Goal: Task Accomplishment & Management: Manage account settings

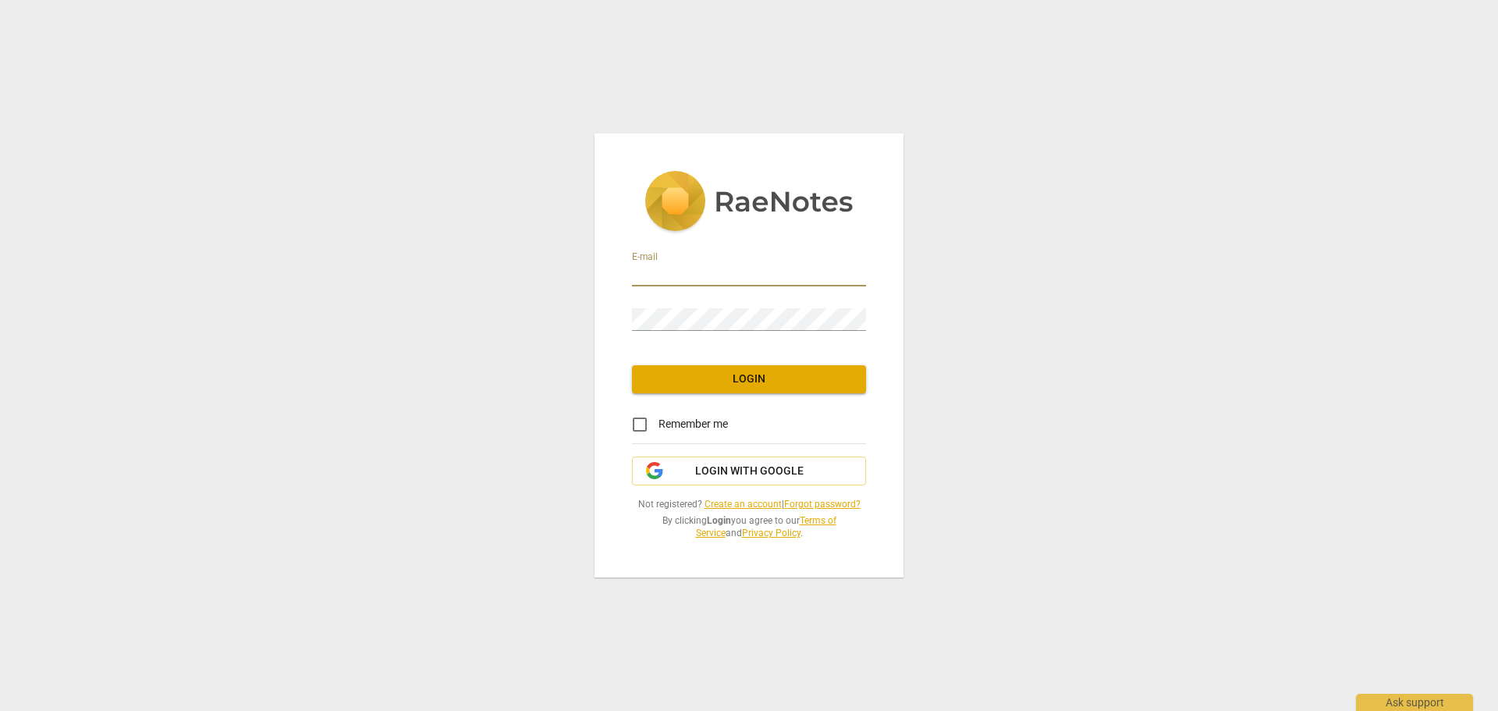
click at [719, 282] on input "email" at bounding box center [749, 275] width 234 height 23
type input "andrew.corsie@gmail.com"
click at [948, 403] on div "E-mail andrew.corsie@gmail.com Password Login Remember me Login with Google Not…" at bounding box center [749, 355] width 1498 height 711
click at [755, 260] on div "E-mail" at bounding box center [749, 268] width 234 height 35
click at [733, 269] on input "email" at bounding box center [749, 275] width 234 height 23
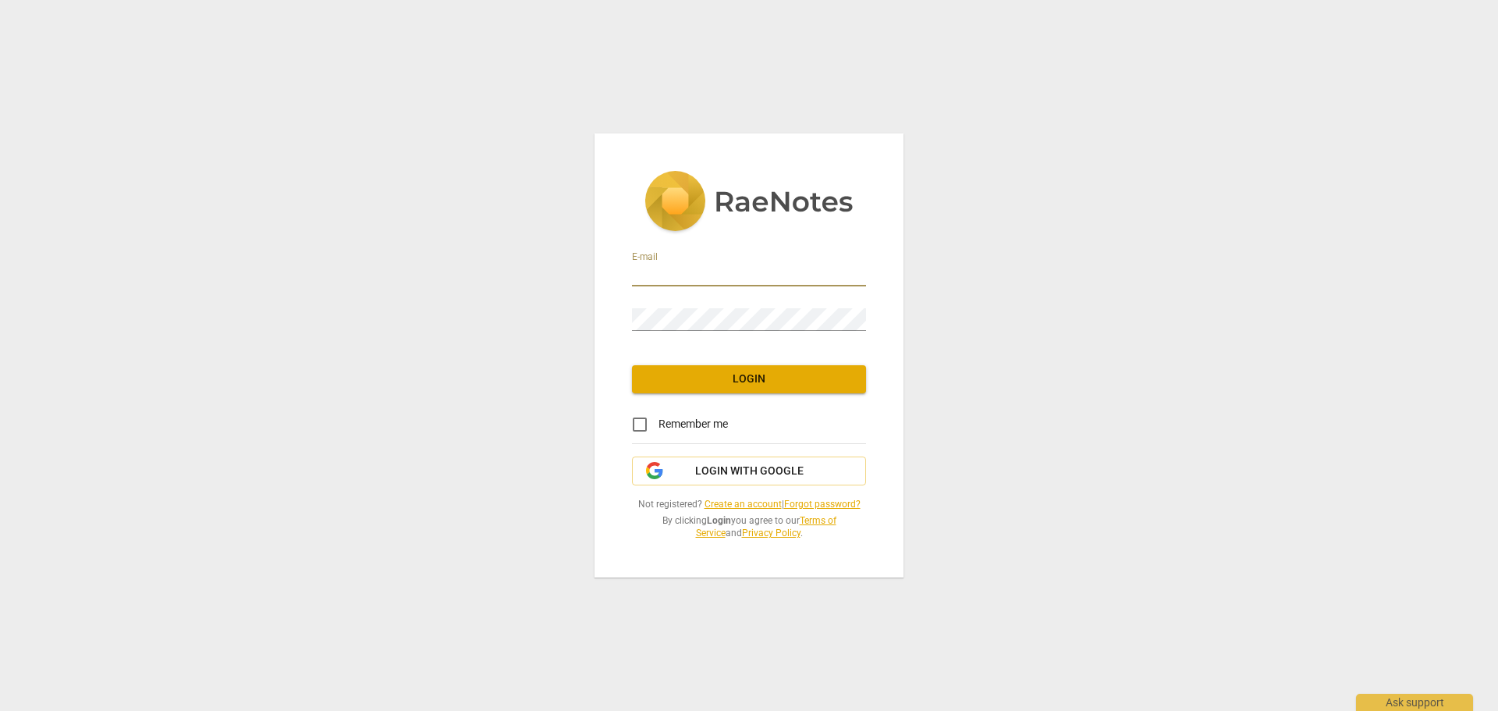
click at [733, 269] on input "email" at bounding box center [749, 275] width 234 height 23
click at [790, 276] on input "[PERSON_NAME][EMAIL_ADDRESS][PERSON_NAME][DOMAIN_NAME]" at bounding box center [749, 275] width 234 height 23
click at [841, 279] on input "[PERSON_NAME][EMAIL_ADDRESS][PERSON_NAME][DOMAIN_NAME]" at bounding box center [749, 275] width 234 height 23
type input "[PERSON_NAME][EMAIL_ADDRESS][PERSON_NAME][DOMAIN_NAME]"
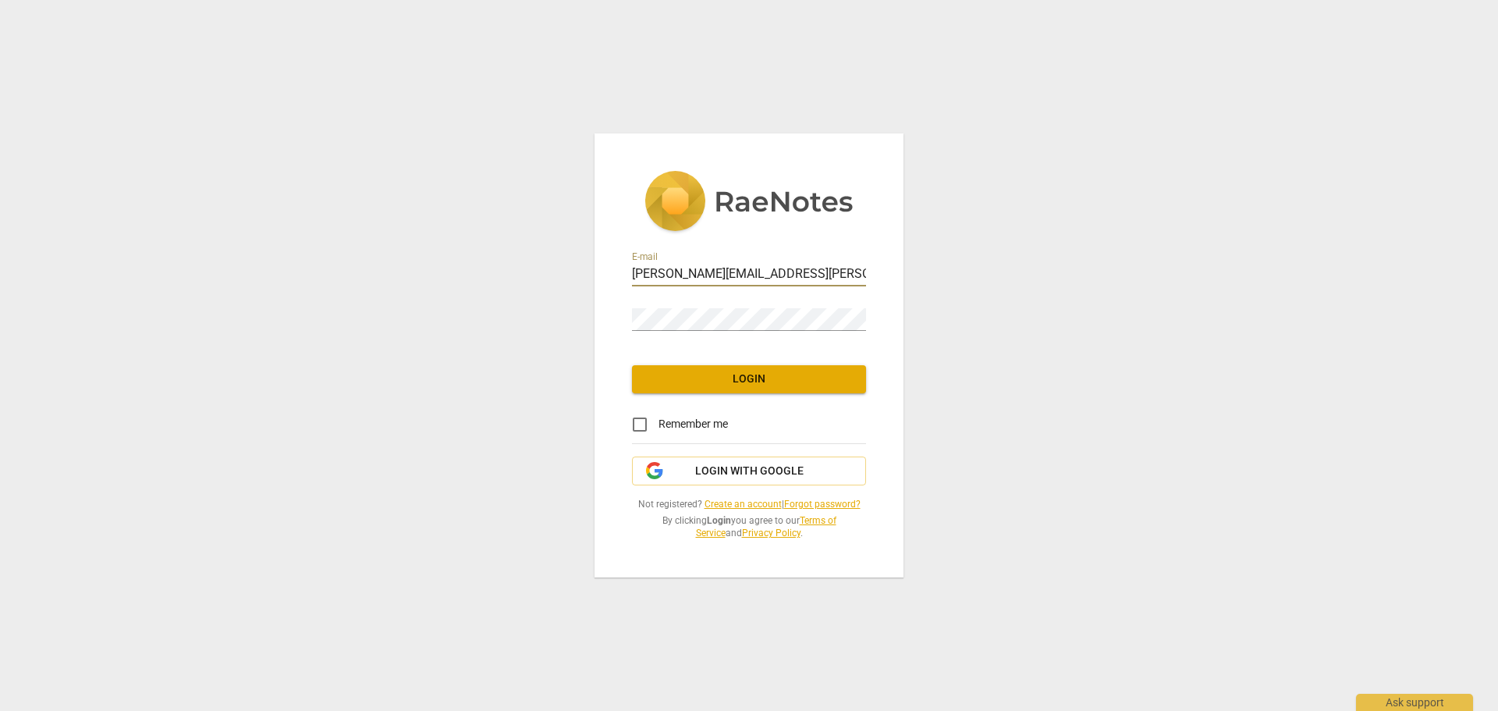
click at [850, 271] on input "[PERSON_NAME][EMAIL_ADDRESS][PERSON_NAME][DOMAIN_NAME]" at bounding box center [749, 275] width 234 height 23
click at [714, 265] on input "email" at bounding box center [749, 275] width 234 height 23
click at [719, 376] on span "Login" at bounding box center [749, 379] width 209 height 16
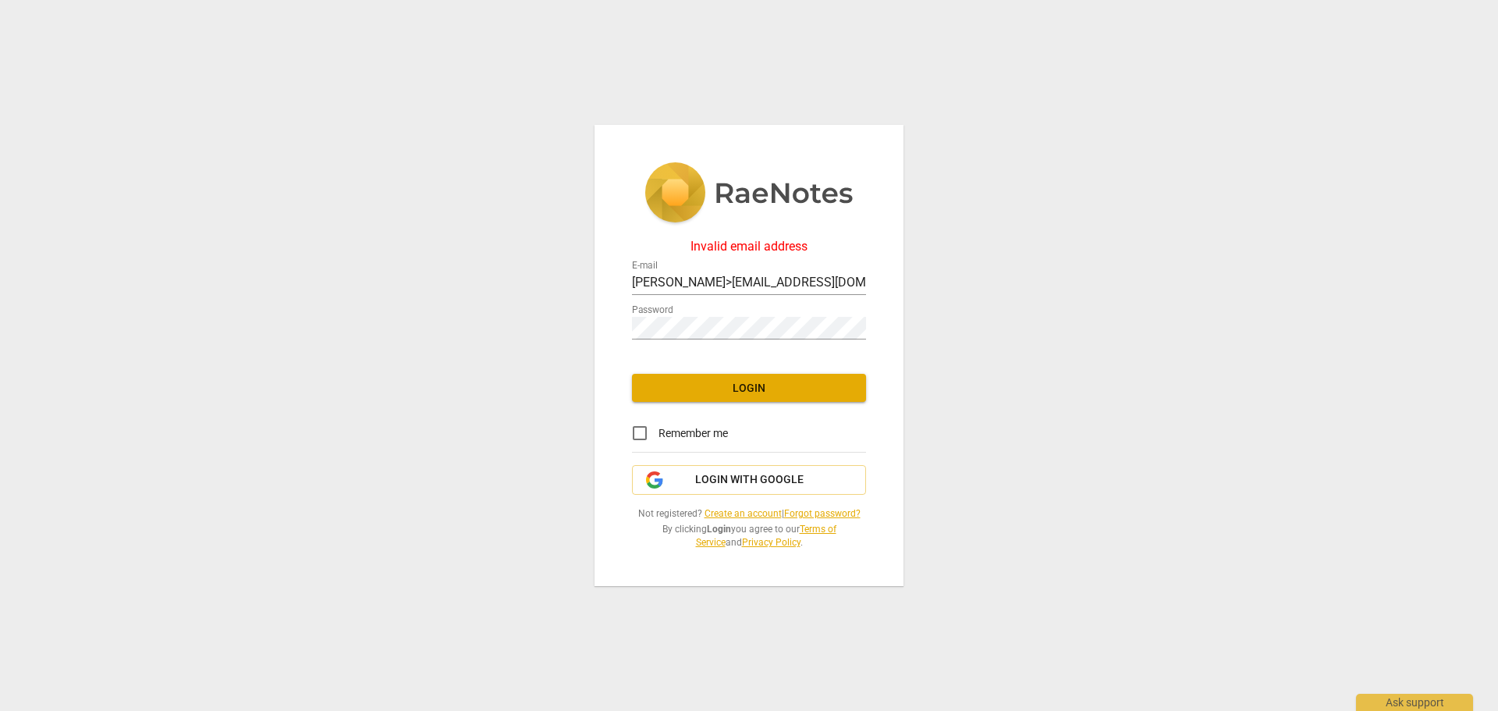
click at [946, 396] on div "Invalid email address E-mail andrew>corsie@london.anglican.org Password Login R…" at bounding box center [749, 355] width 1498 height 711
click at [854, 280] on input "andrew>corsie@london.anglican.org" at bounding box center [749, 283] width 234 height 23
type input "andrew>corsie@gmail.com"
click at [829, 377] on button "Login" at bounding box center [749, 388] width 234 height 28
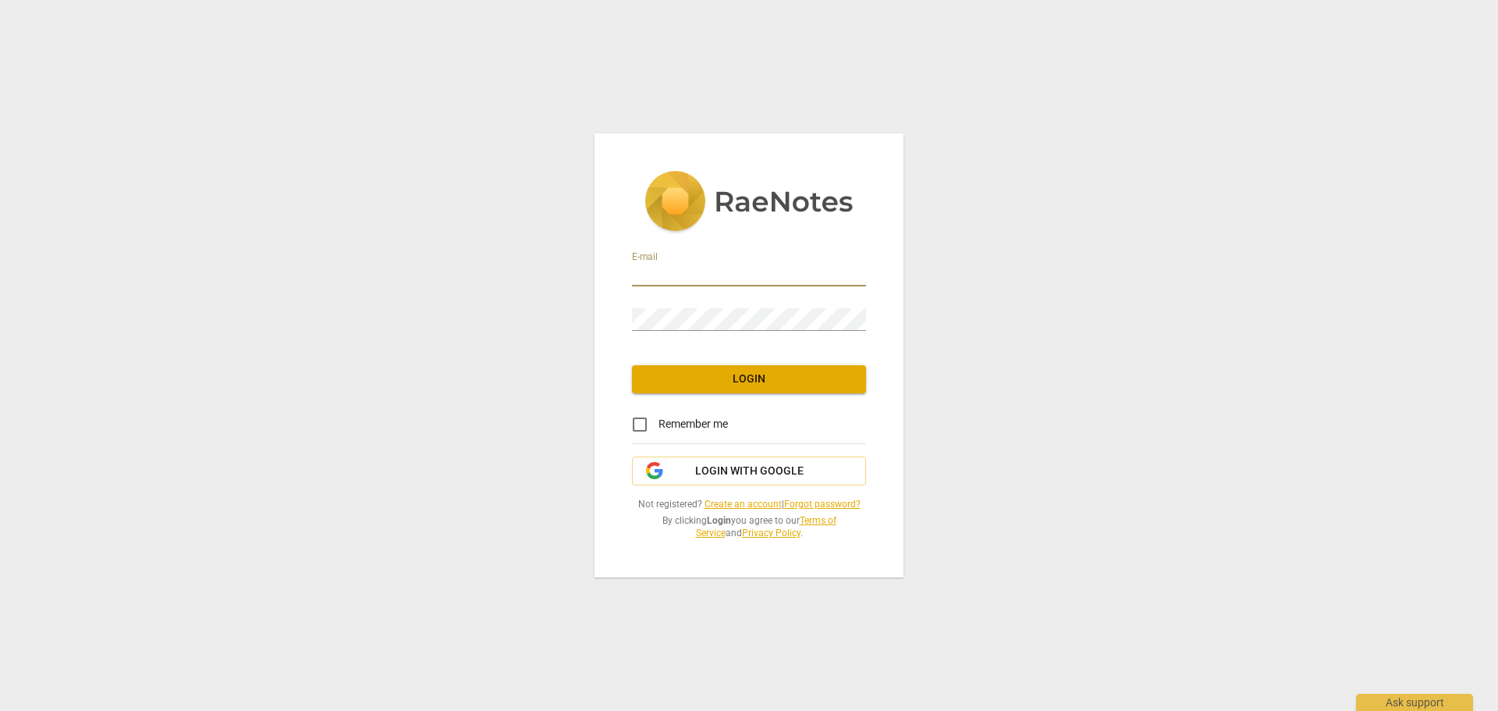
click at [719, 275] on input "email" at bounding box center [749, 275] width 234 height 23
click at [719, 339] on div "E-mail andrew.corsie@lodon.anglican.org Password Login Remember me Login with G…" at bounding box center [749, 354] width 309 height 443
click at [730, 278] on input "andrew.corsie@lodon.anglican.org" at bounding box center [749, 275] width 234 height 23
type input "[PERSON_NAME][EMAIL_ADDRESS][PERSON_NAME][DOMAIN_NAME]"
click at [749, 380] on span "Login" at bounding box center [749, 379] width 209 height 16
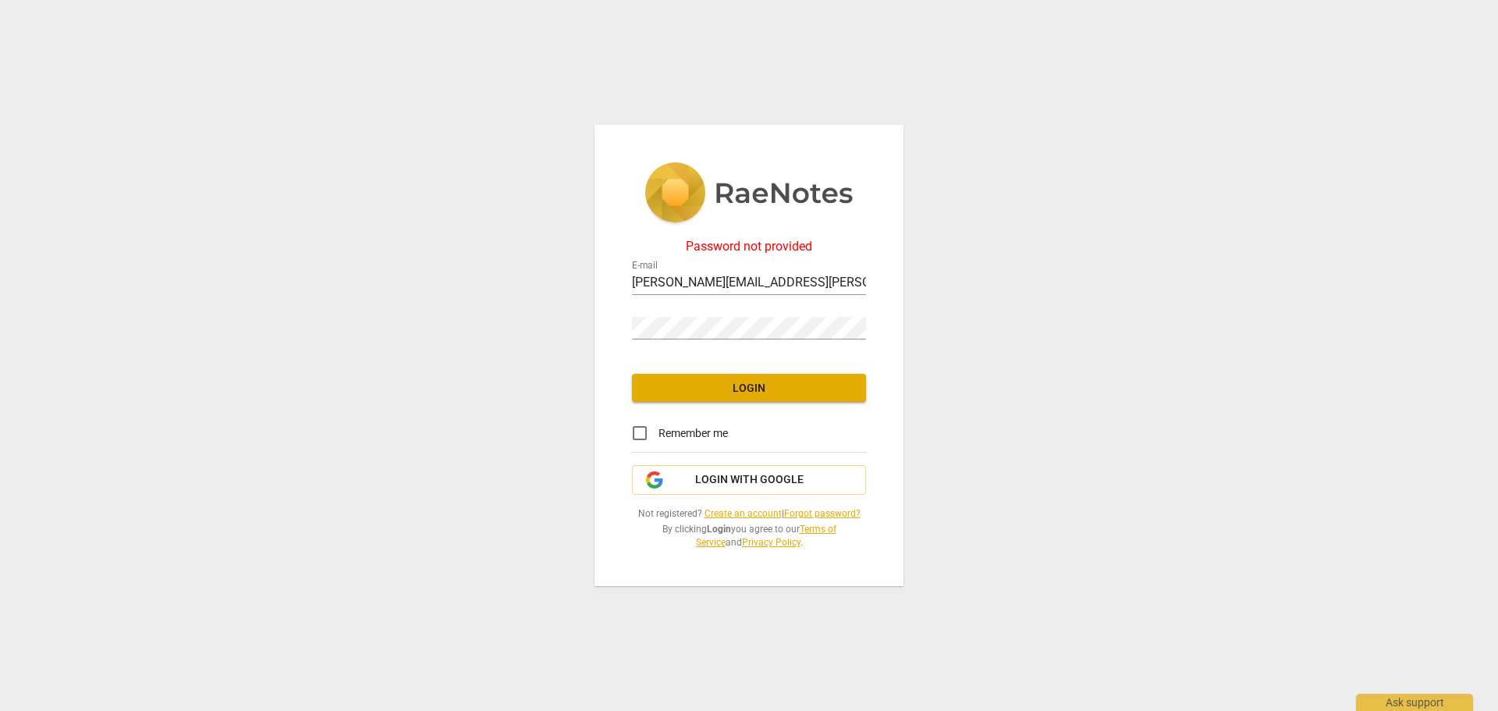
click at [833, 517] on link "Forgot password?" at bounding box center [822, 513] width 76 height 11
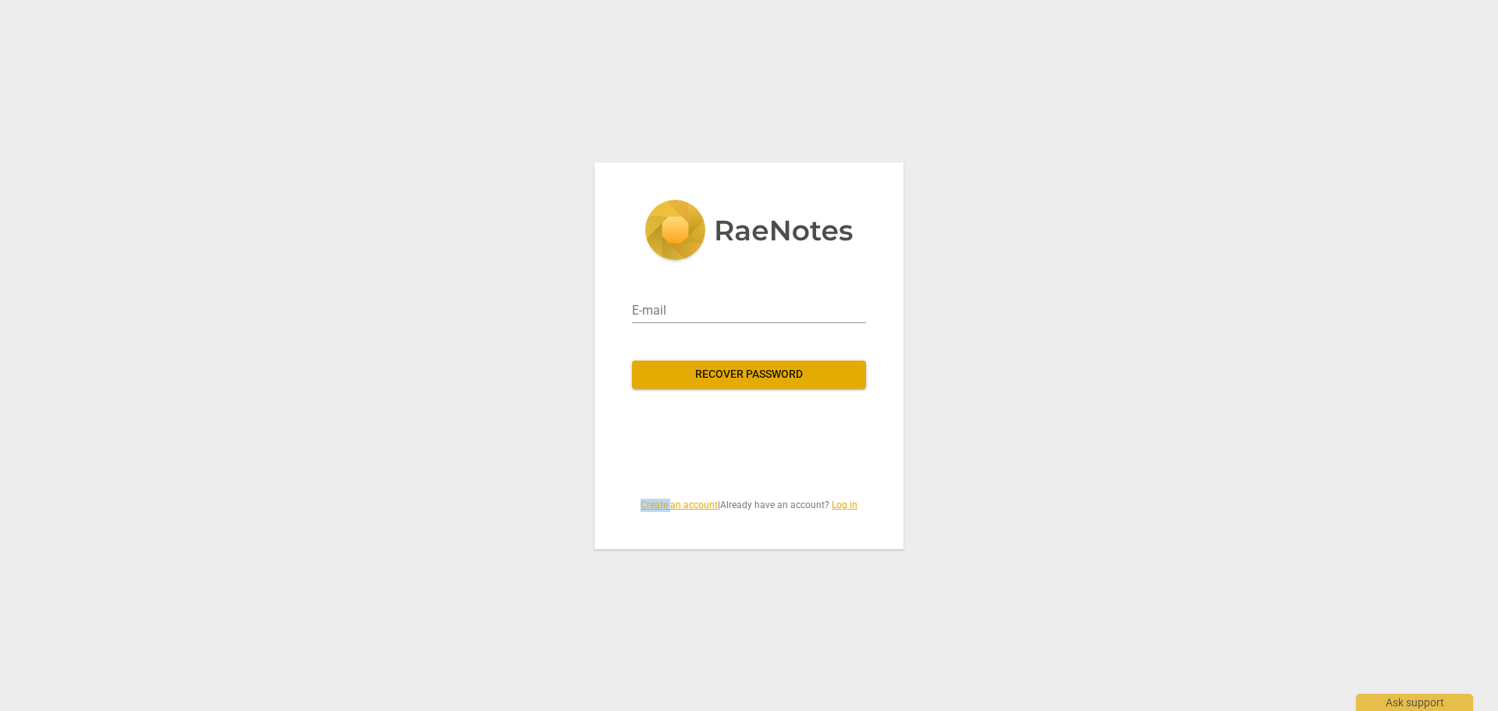
click at [833, 517] on div "E-mail Recover password Create an account | Already have an account? Log in" at bounding box center [749, 355] width 309 height 387
click at [776, 376] on span "Recover password" at bounding box center [749, 375] width 209 height 16
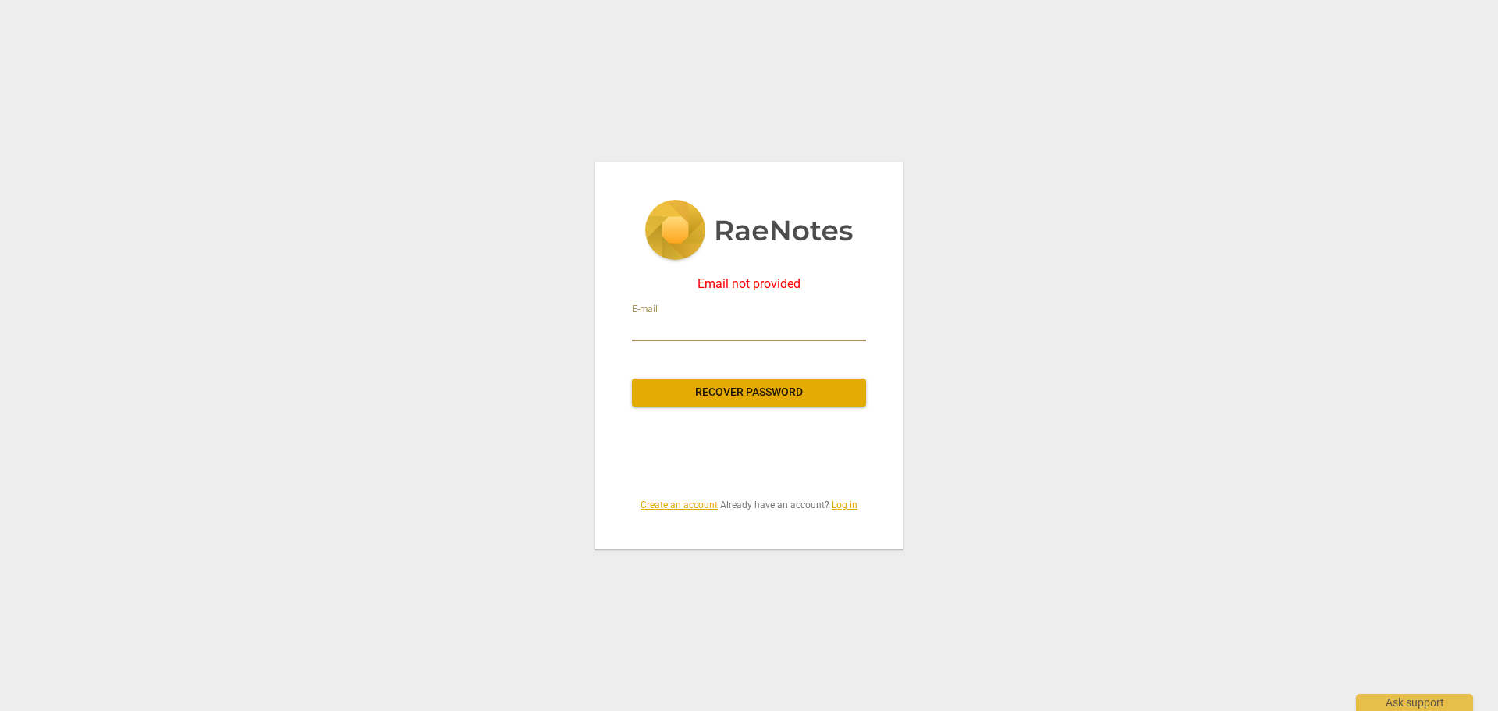
click at [772, 329] on input "email" at bounding box center [749, 328] width 234 height 25
type input "[PERSON_NAME][EMAIL_ADDRESS][PERSON_NAME][DOMAIN_NAME]"
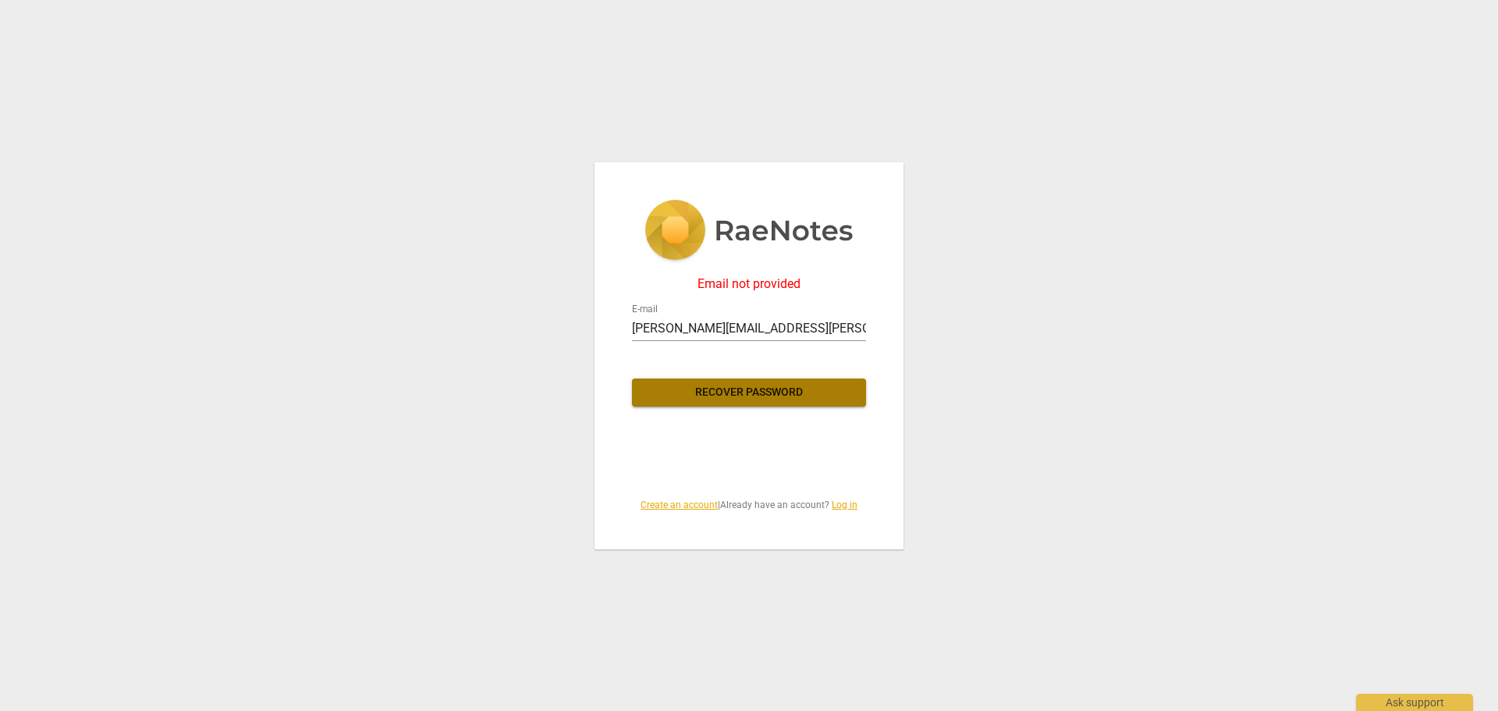
click at [777, 394] on span "Recover password" at bounding box center [749, 393] width 209 height 16
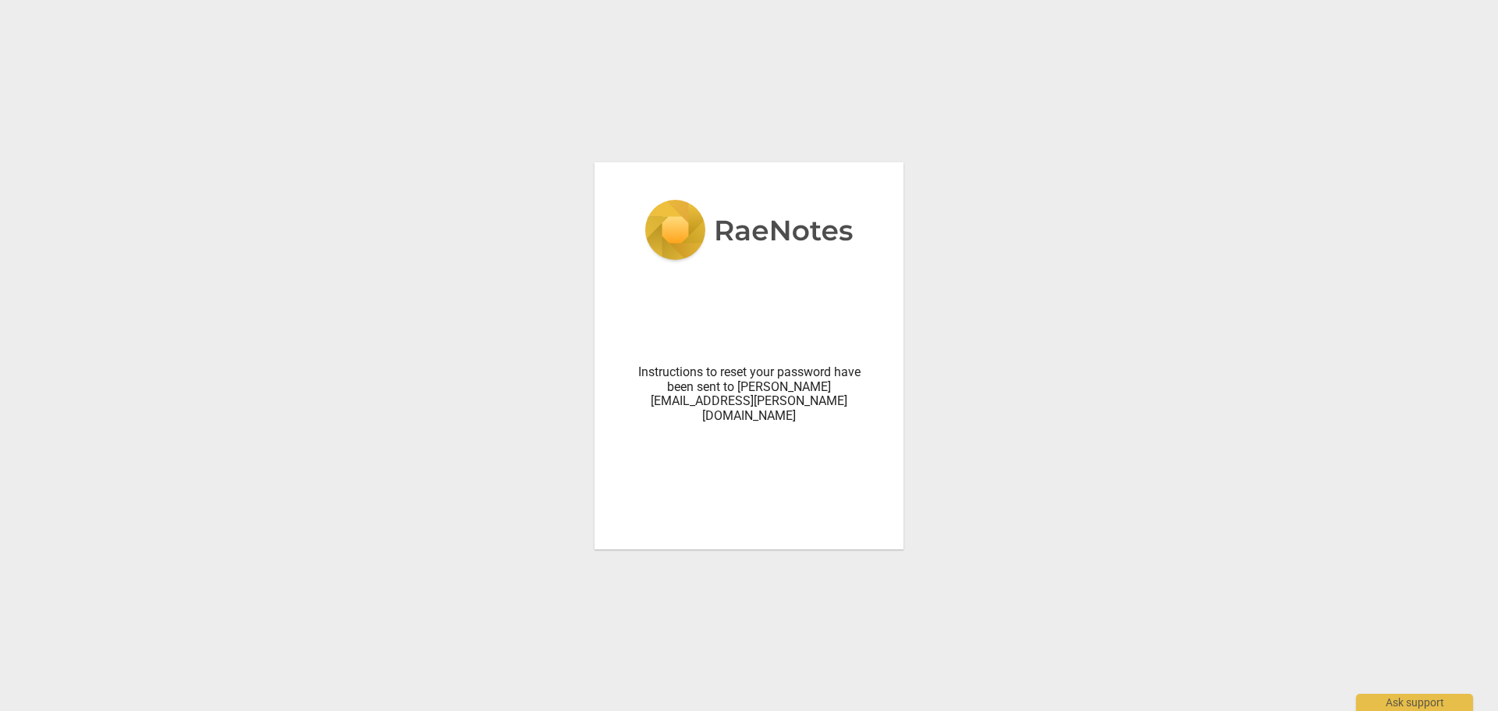
click at [944, 449] on div "Instructions to reset your password have been sent to andrew.corsie@london.angl…" at bounding box center [749, 355] width 1498 height 711
